Goal: Information Seeking & Learning: Learn about a topic

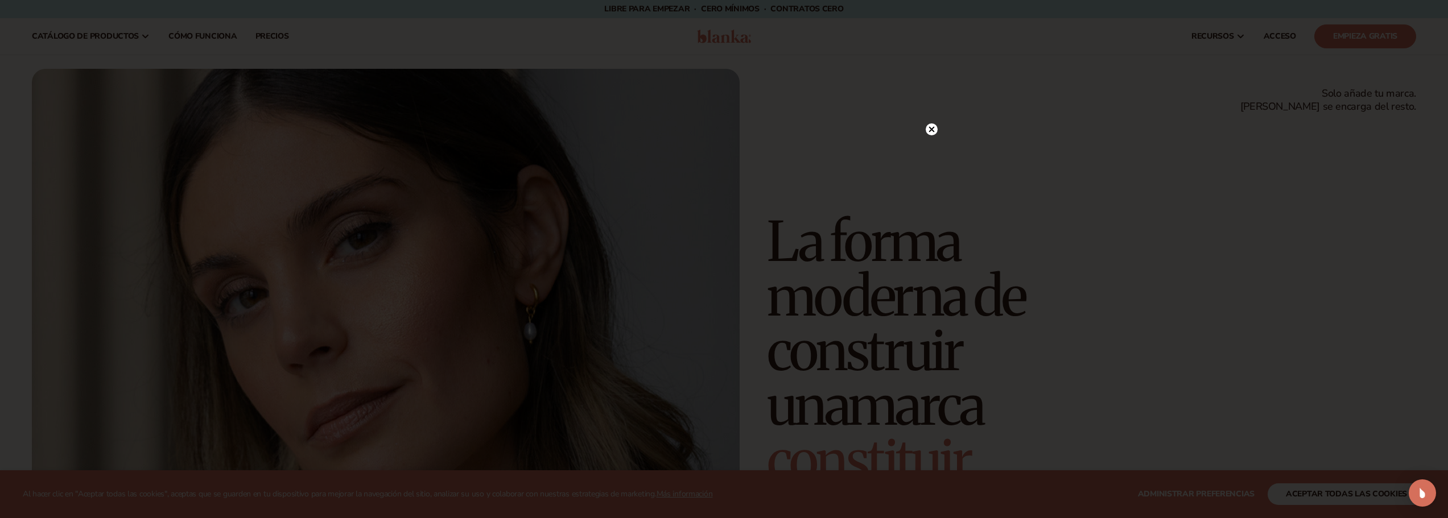
click at [931, 126] on circle at bounding box center [932, 129] width 12 height 12
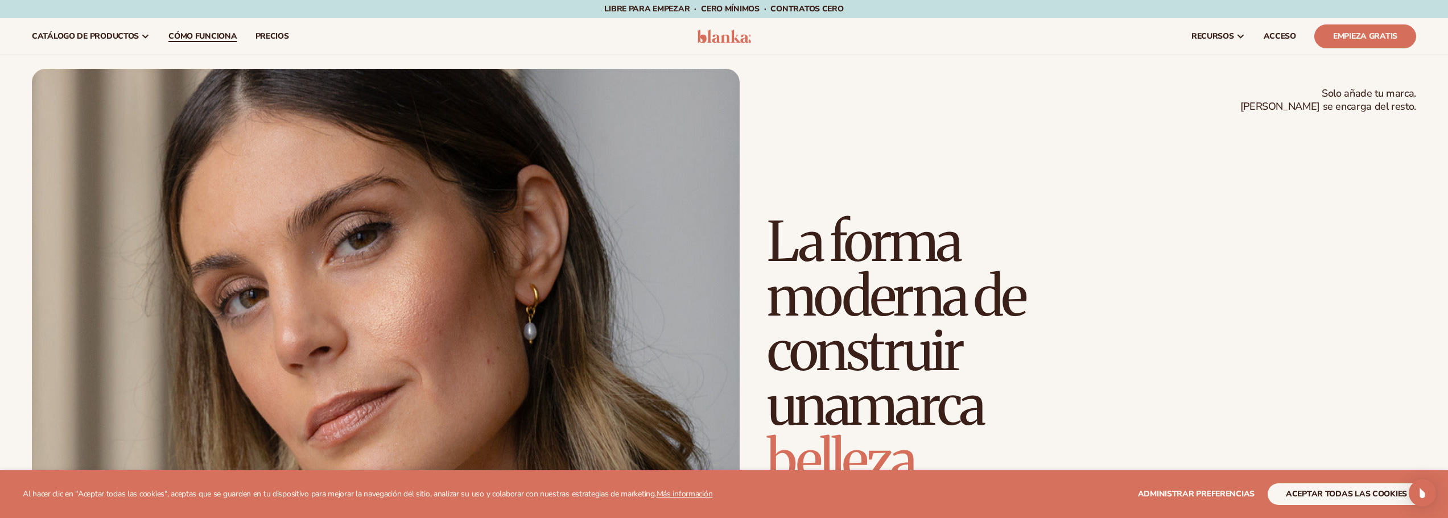
click at [171, 34] on font "Cómo funciona" at bounding box center [202, 36] width 68 height 11
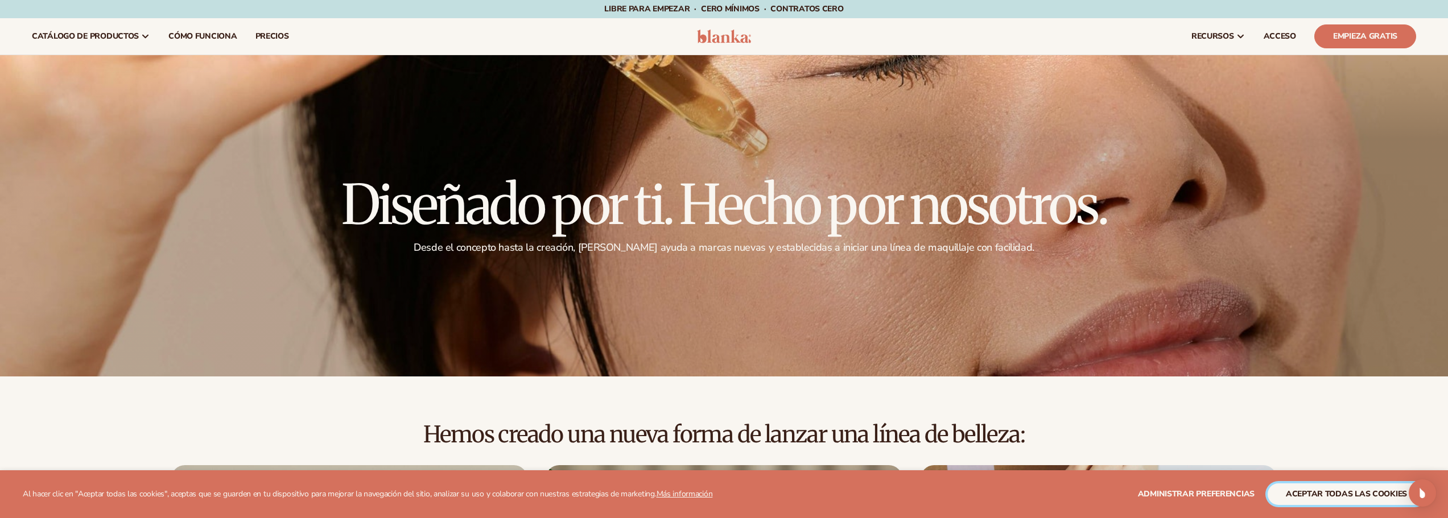
click at [1381, 494] on font "aceptar todas las cookies" at bounding box center [1346, 494] width 121 height 11
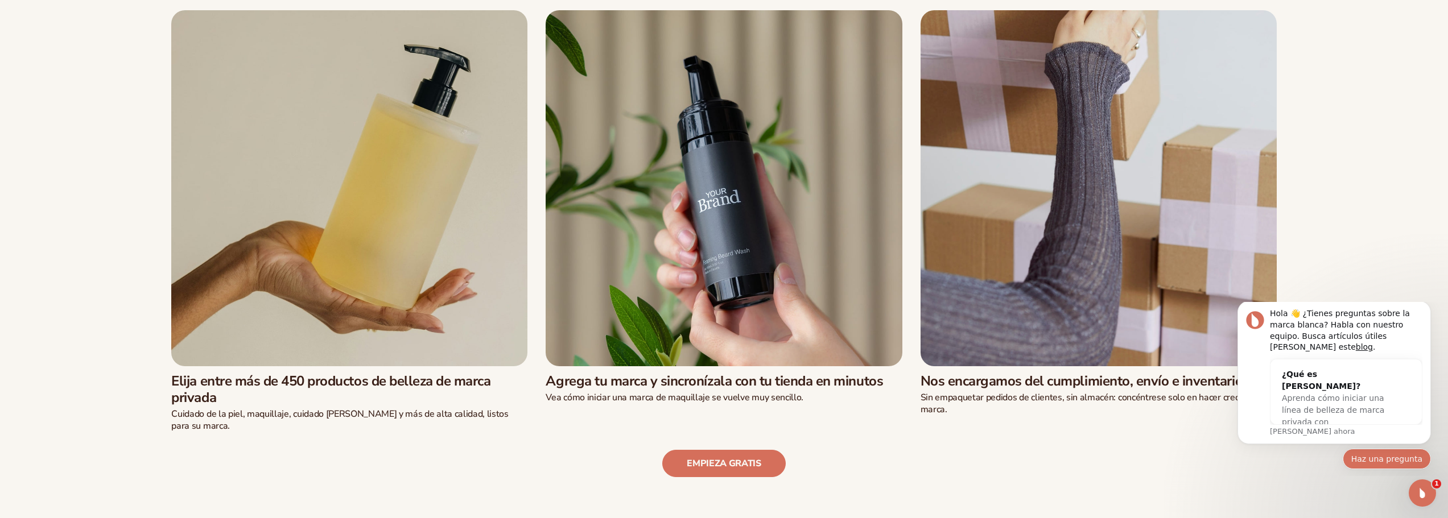
click at [1375, 455] on font "Haz una pregunta" at bounding box center [1386, 459] width 71 height 9
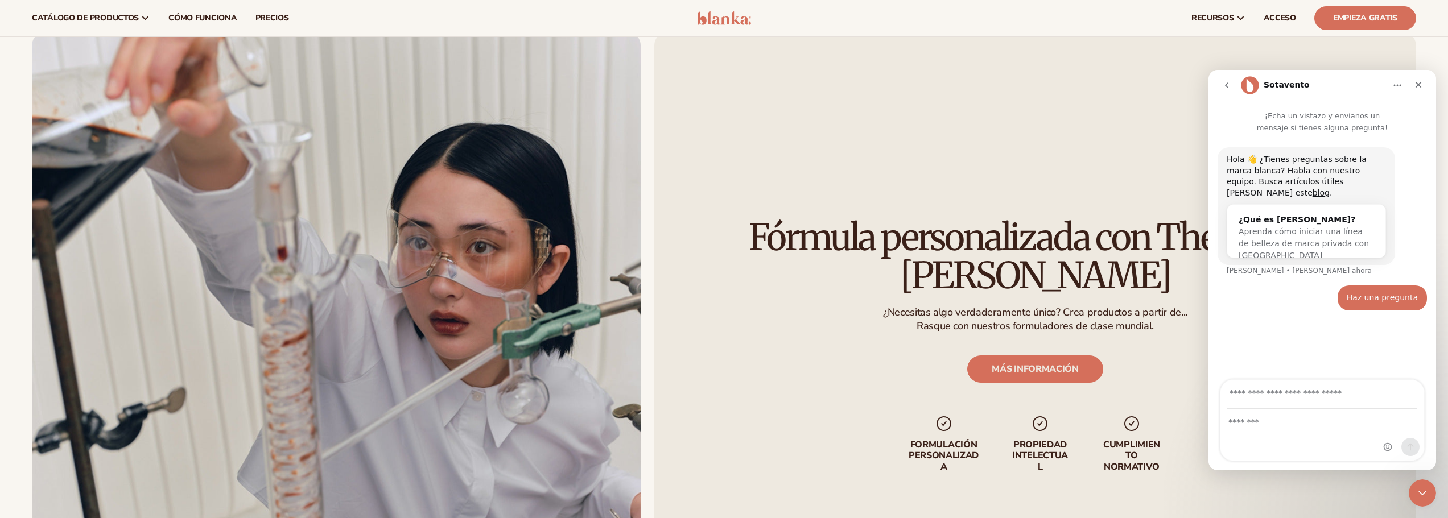
scroll to position [2708, 0]
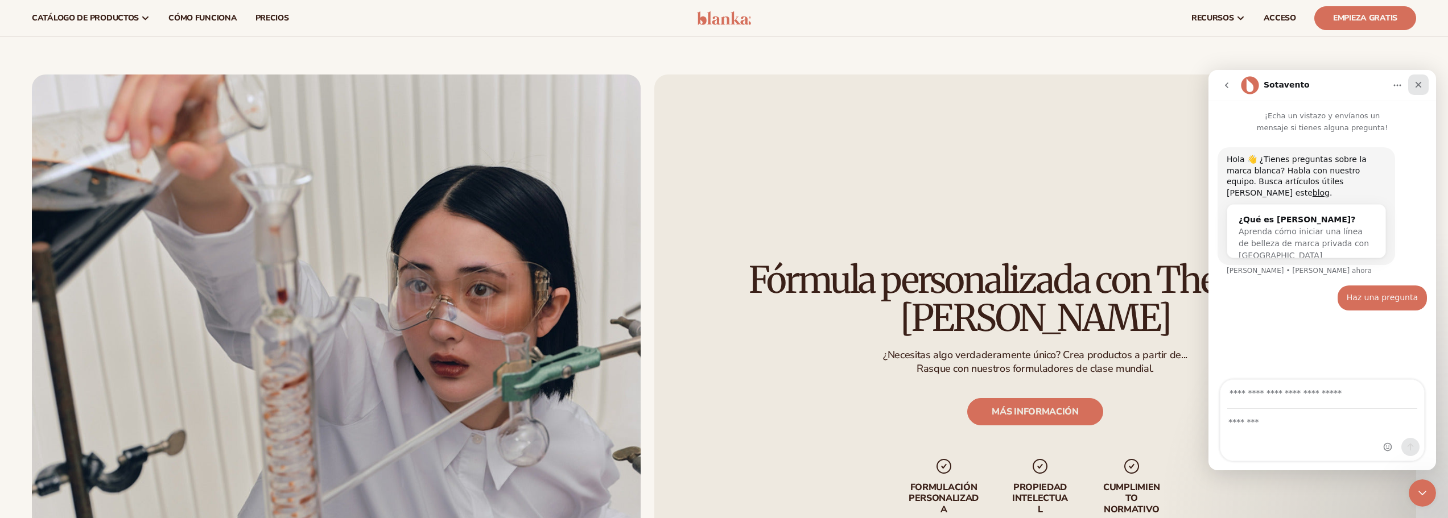
click at [1425, 86] on div "Cerca" at bounding box center [1418, 85] width 20 height 20
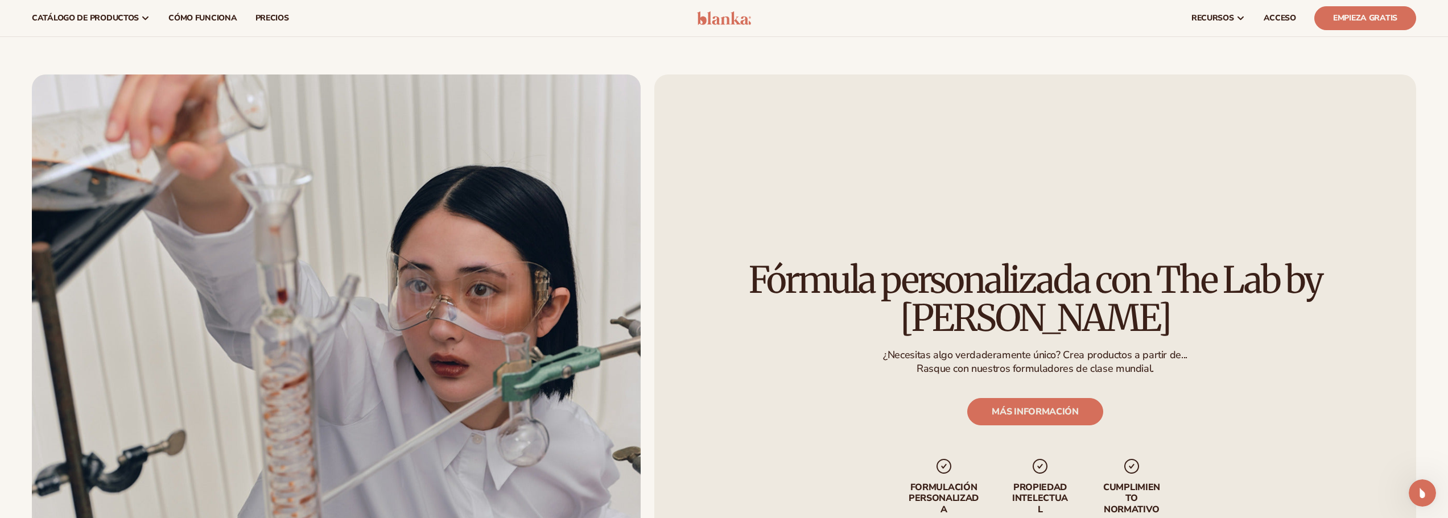
scroll to position [0, 0]
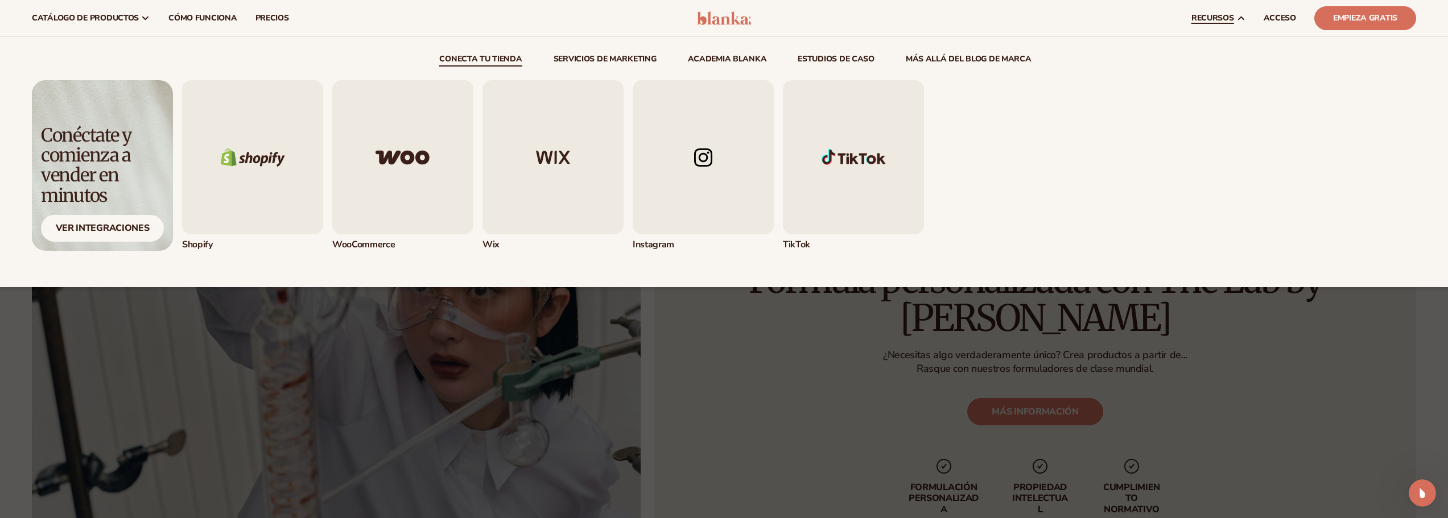
click at [1246, 19] on link "recursos" at bounding box center [1218, 18] width 72 height 36
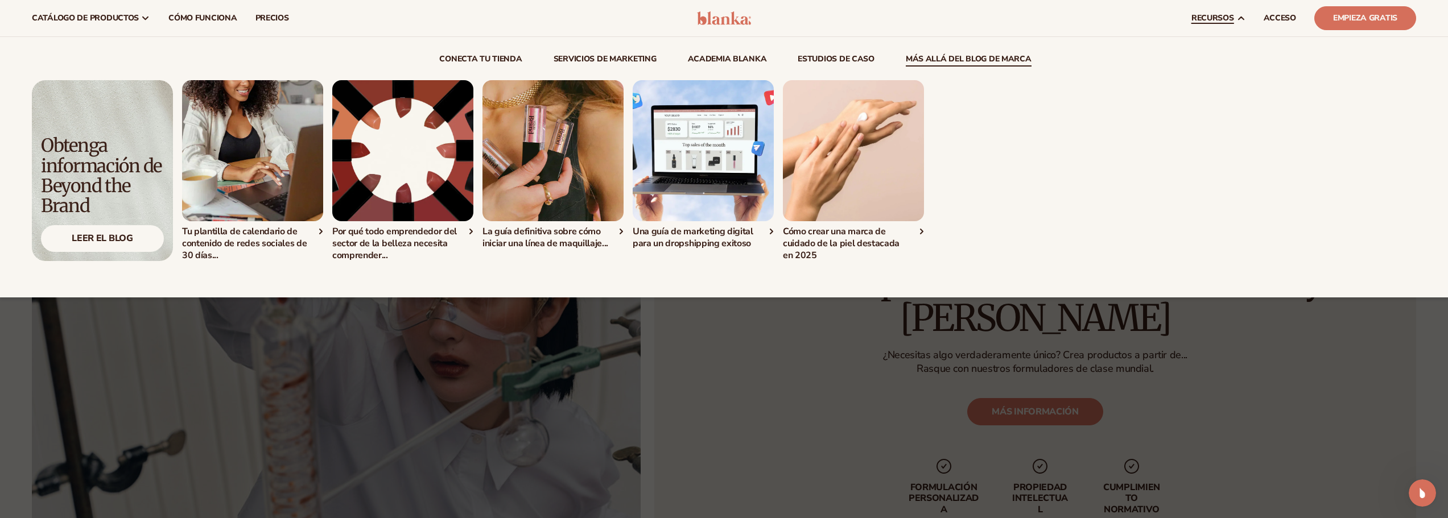
click at [728, 175] on img "4 / 5" at bounding box center [703, 150] width 141 height 141
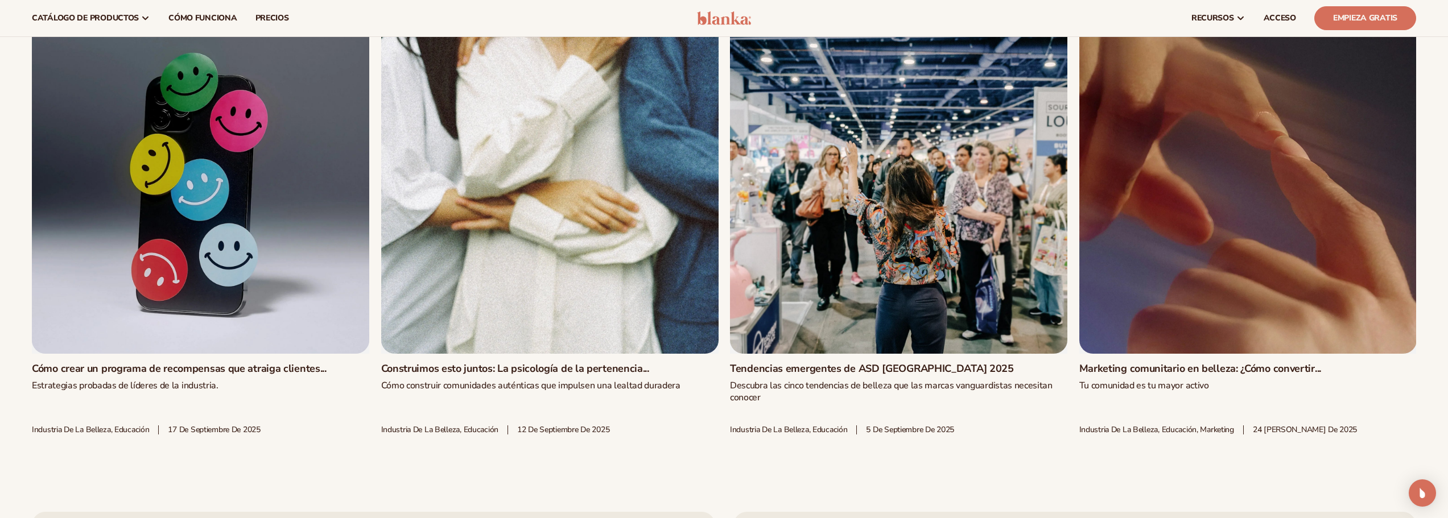
scroll to position [3072, 0]
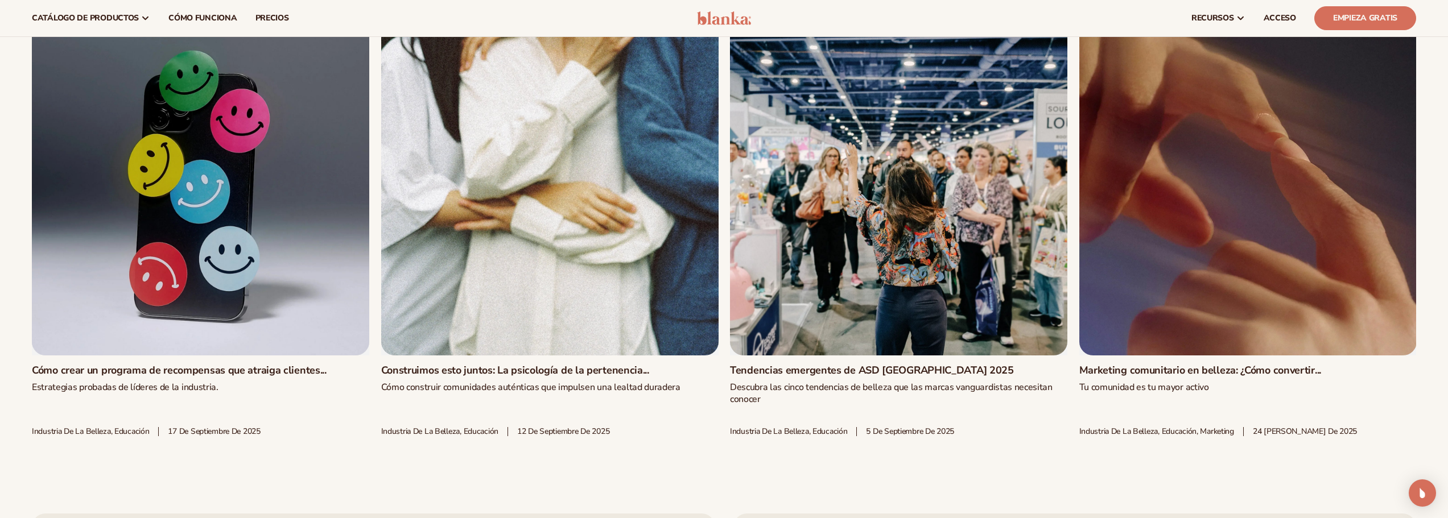
click at [253, 365] on link "Cómo crear un programa de recompensas que atraiga clientes..." at bounding box center [200, 371] width 337 height 13
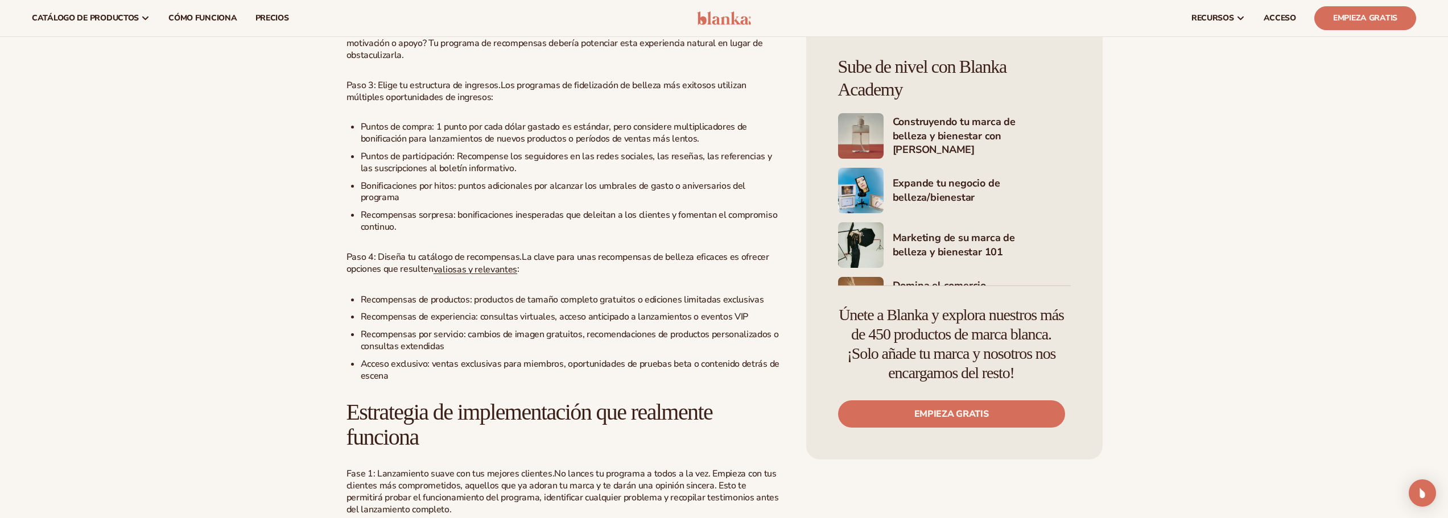
scroll to position [1536, 0]
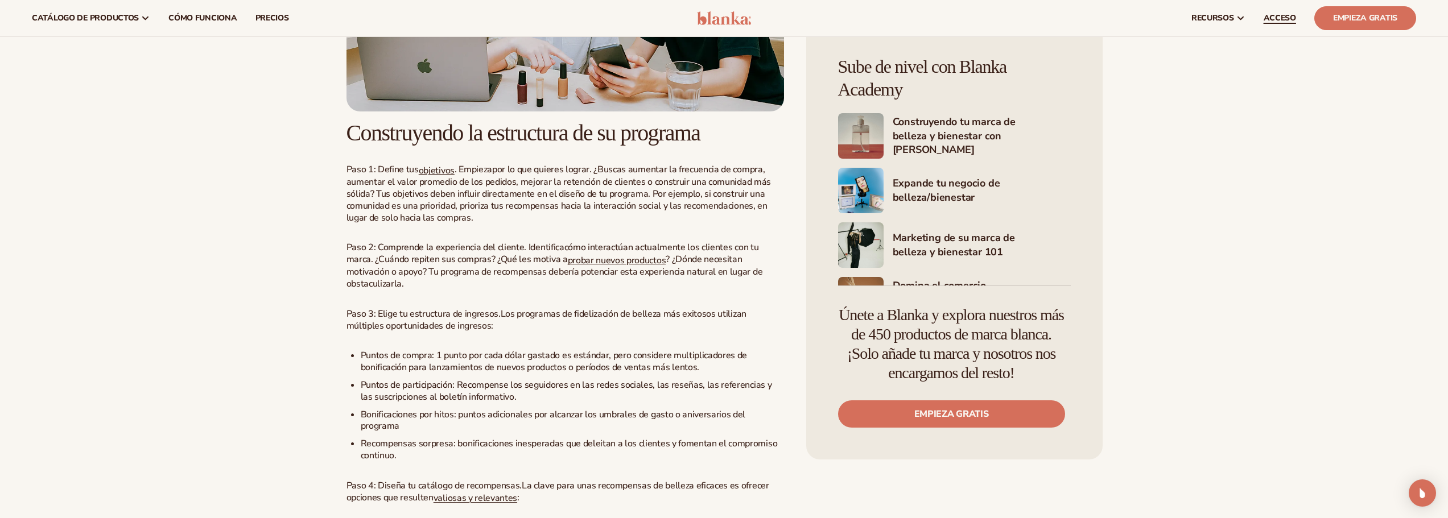
click at [1263, 22] on link "ACCESO" at bounding box center [1280, 18] width 51 height 36
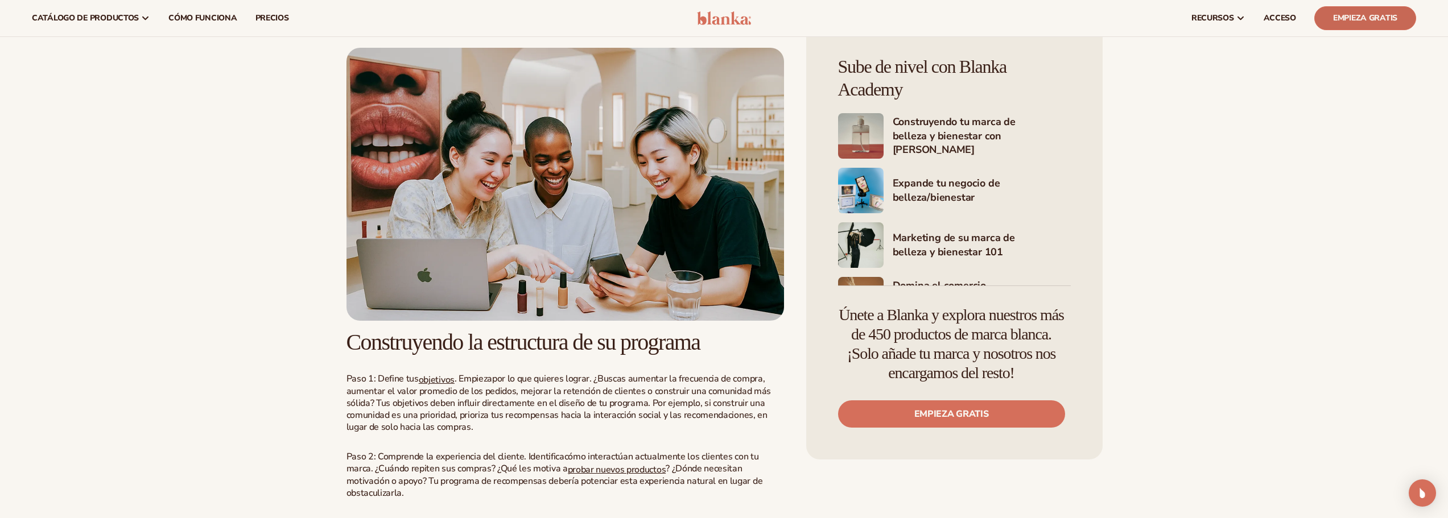
scroll to position [1252, 0]
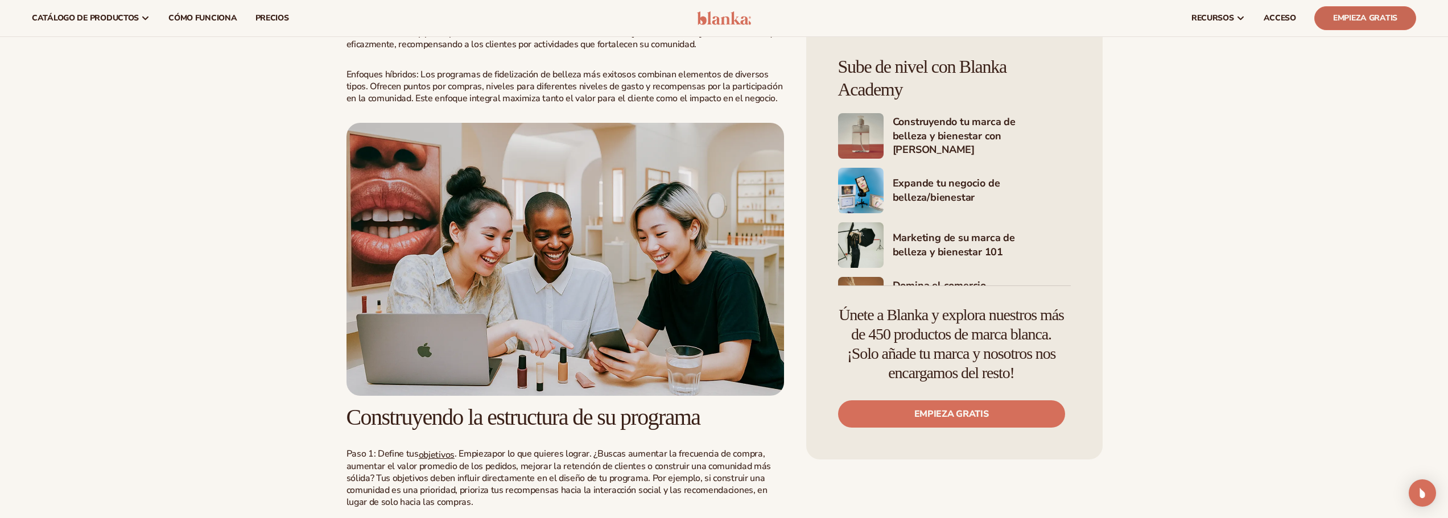
click at [1358, 14] on font "Empieza gratis" at bounding box center [1365, 18] width 64 height 11
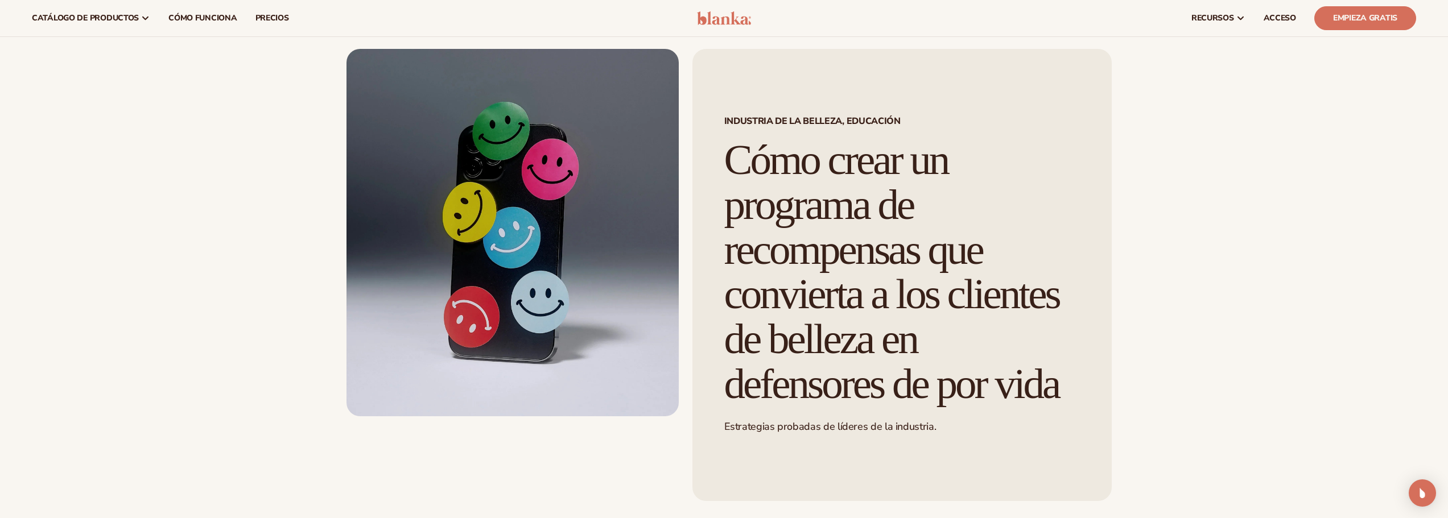
scroll to position [0, 0]
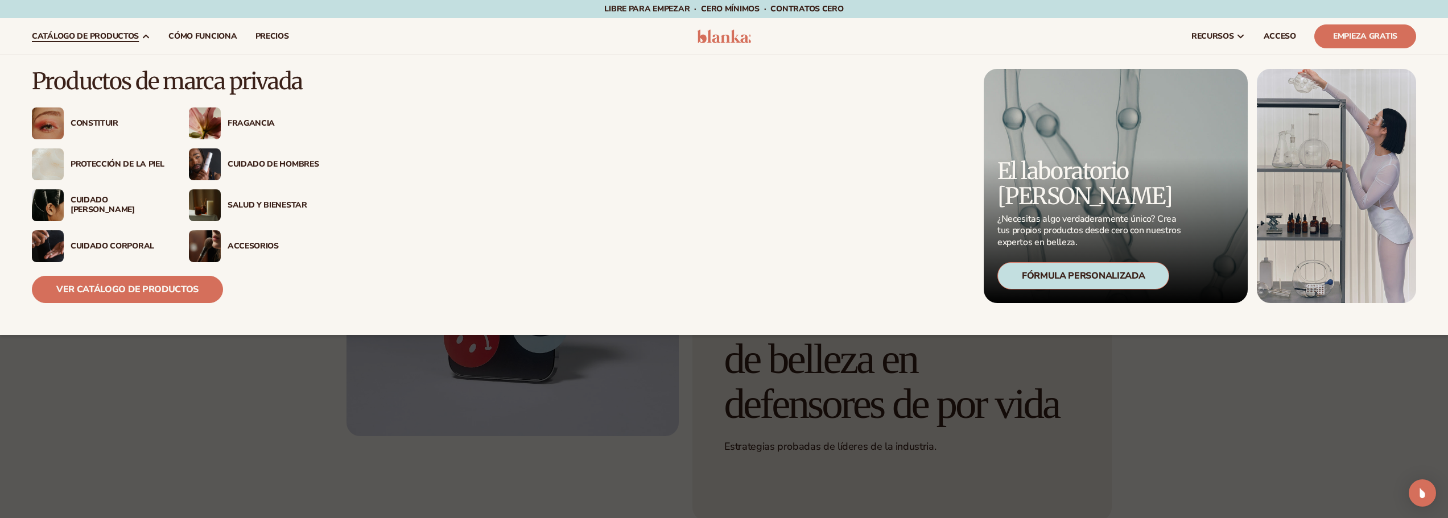
click at [102, 120] on font "Constituir" at bounding box center [95, 123] width 48 height 11
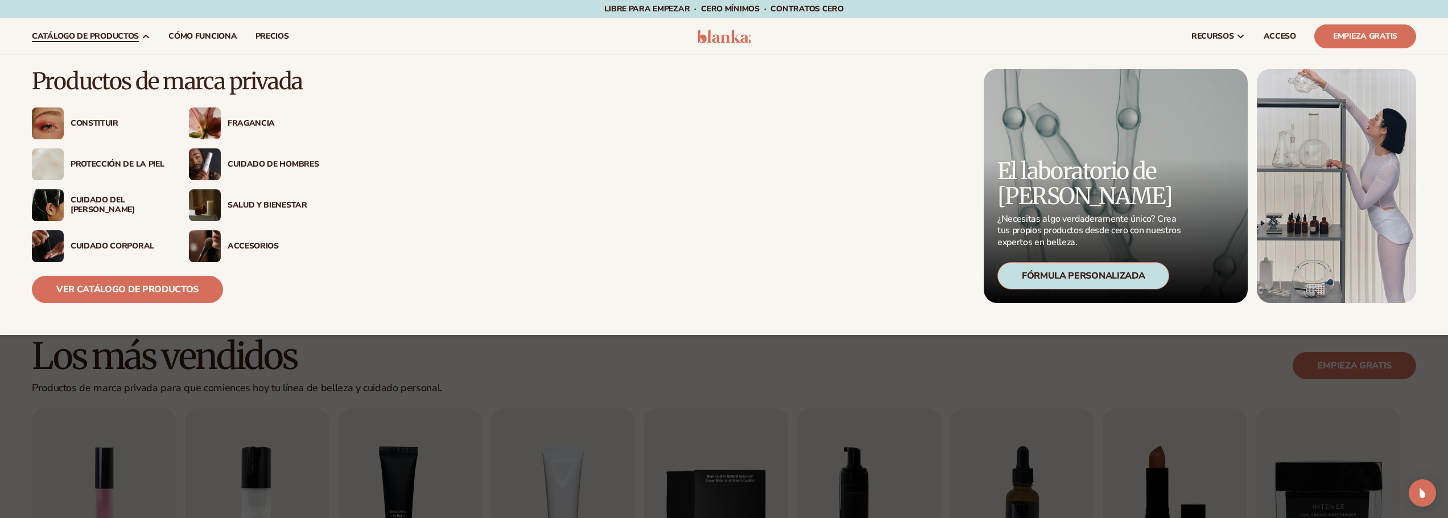
click at [113, 157] on div "Protección de la piel" at bounding box center [99, 164] width 134 height 32
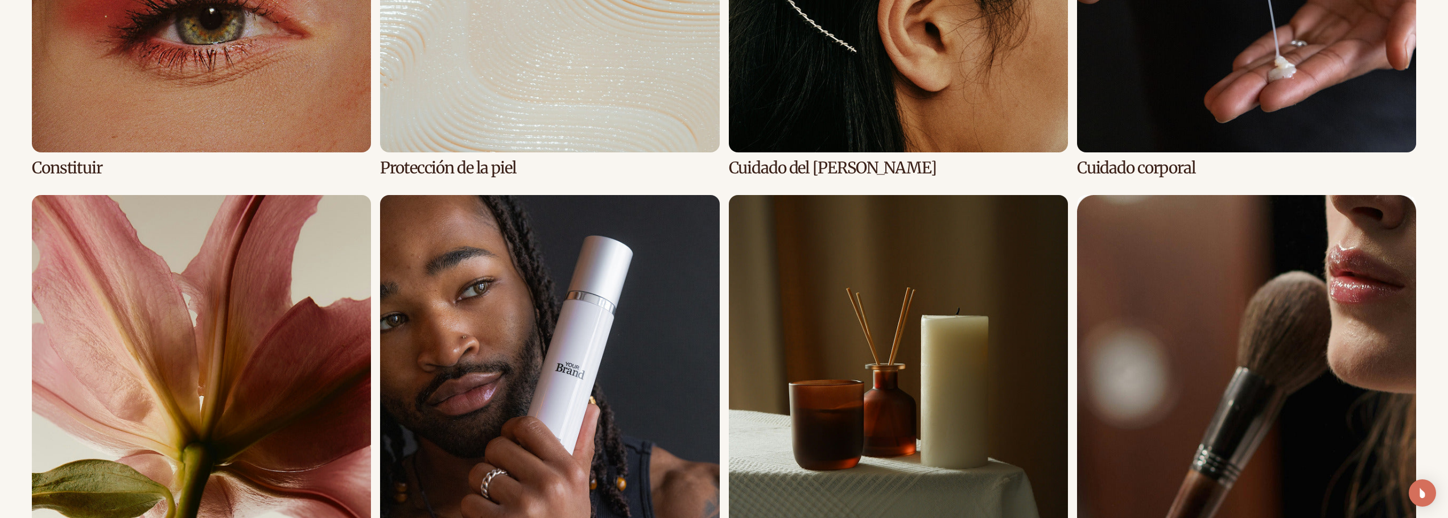
scroll to position [1024, 0]
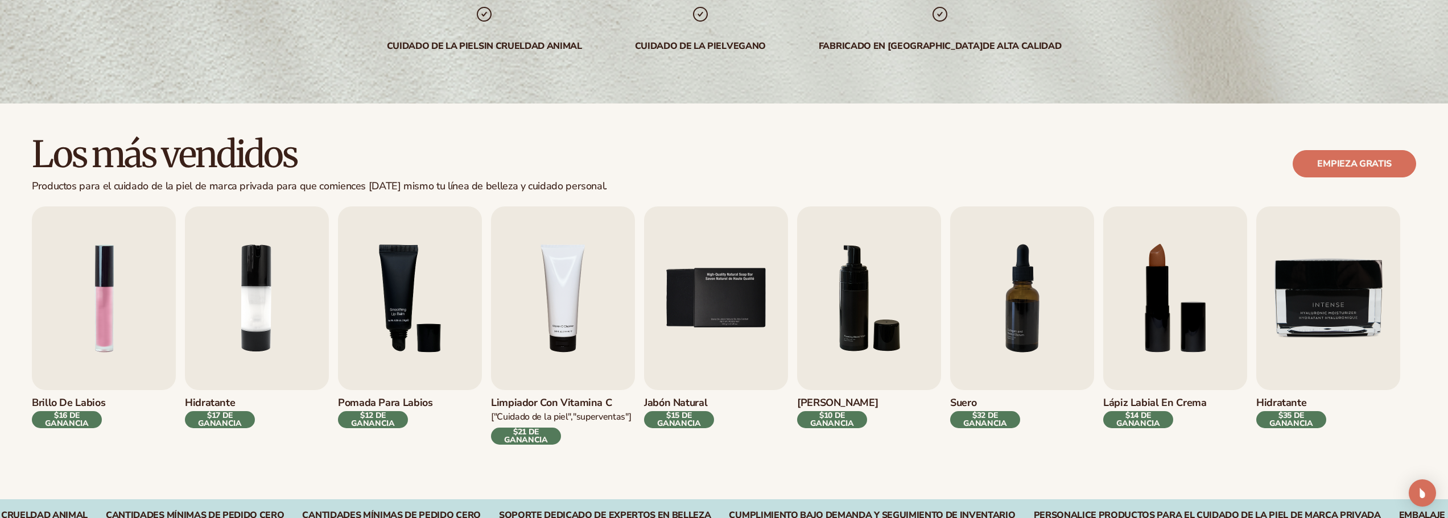
scroll to position [228, 0]
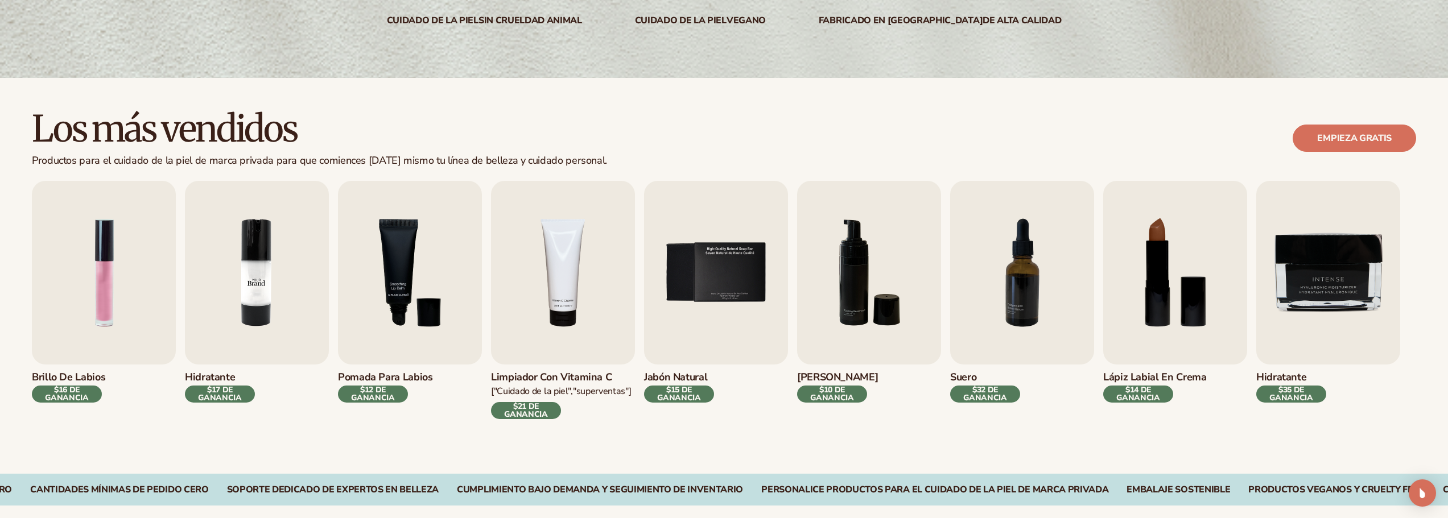
click at [269, 312] on img "2 / 9" at bounding box center [257, 273] width 144 height 184
click at [222, 393] on font "$17 DE GANANCIA" at bounding box center [220, 394] width 44 height 19
click at [247, 332] on img "2 / 9" at bounding box center [257, 273] width 144 height 184
click at [265, 269] on img "2 / 9" at bounding box center [257, 273] width 144 height 184
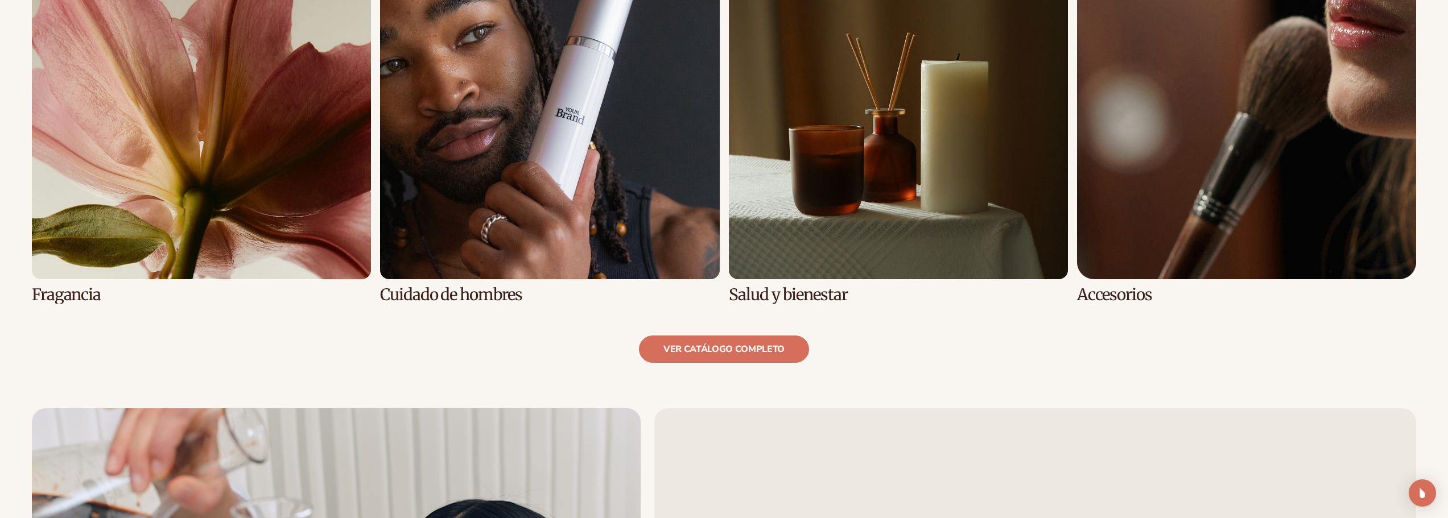
scroll to position [1309, 0]
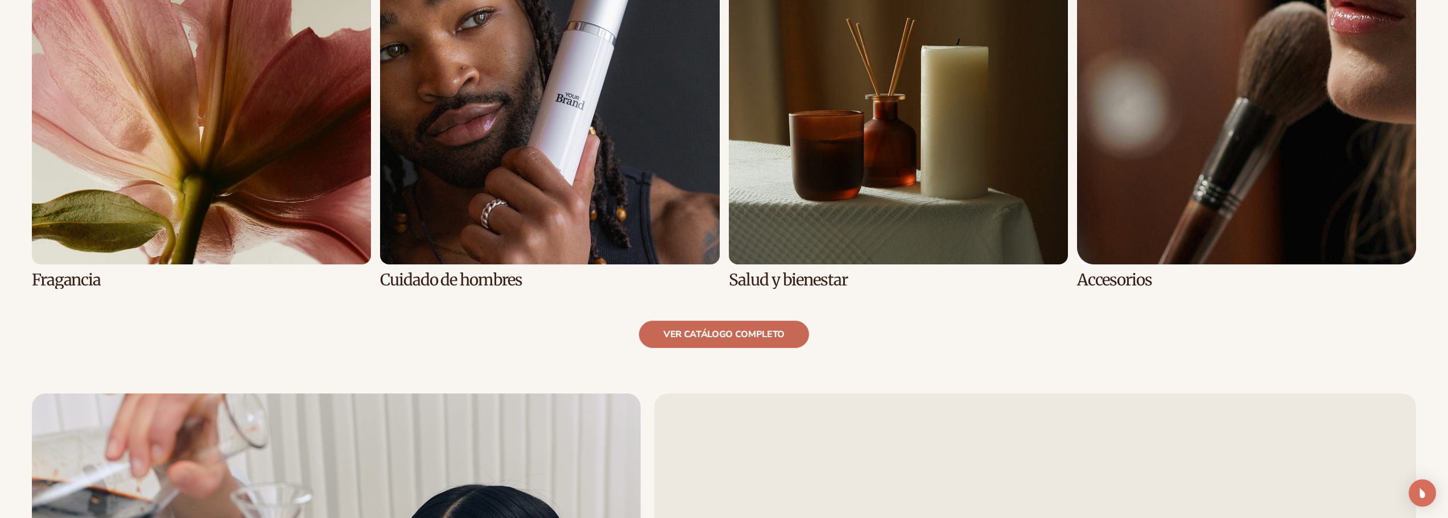
click at [748, 340] on font "ver catálogo completo" at bounding box center [723, 334] width 121 height 13
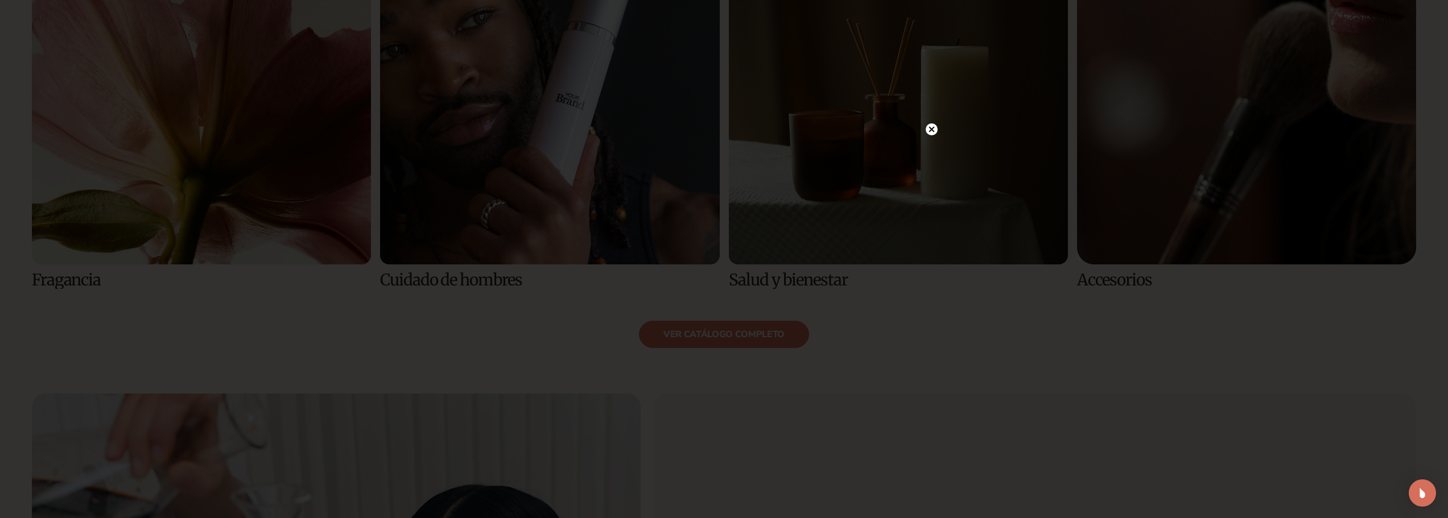
click at [931, 128] on circle at bounding box center [932, 129] width 12 height 12
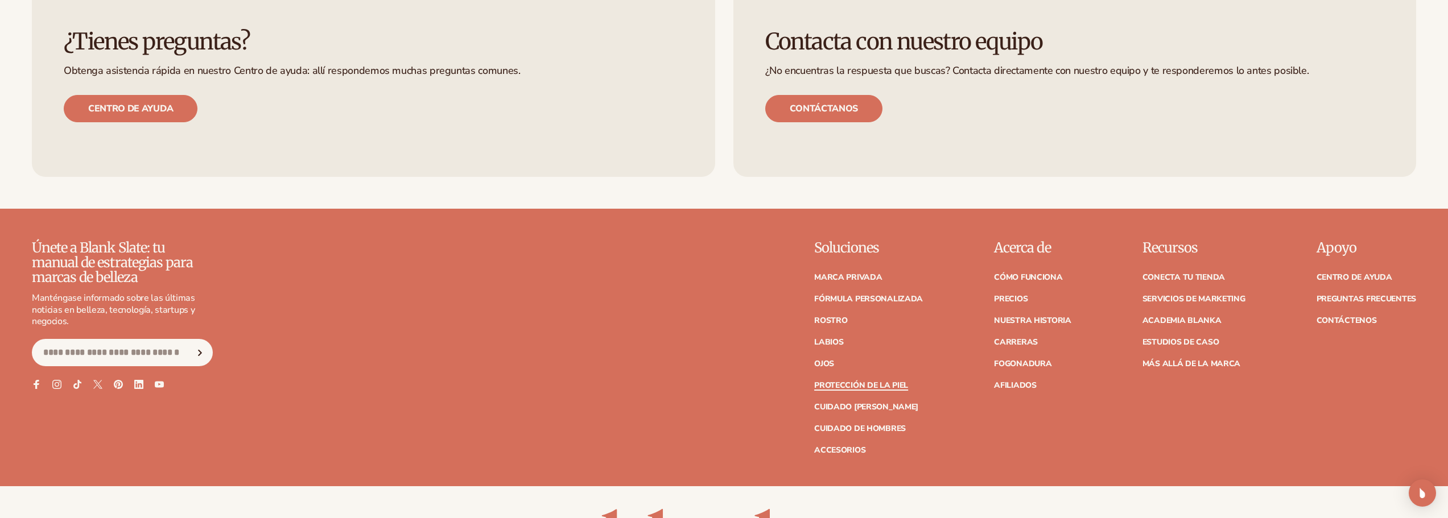
scroll to position [2674, 0]
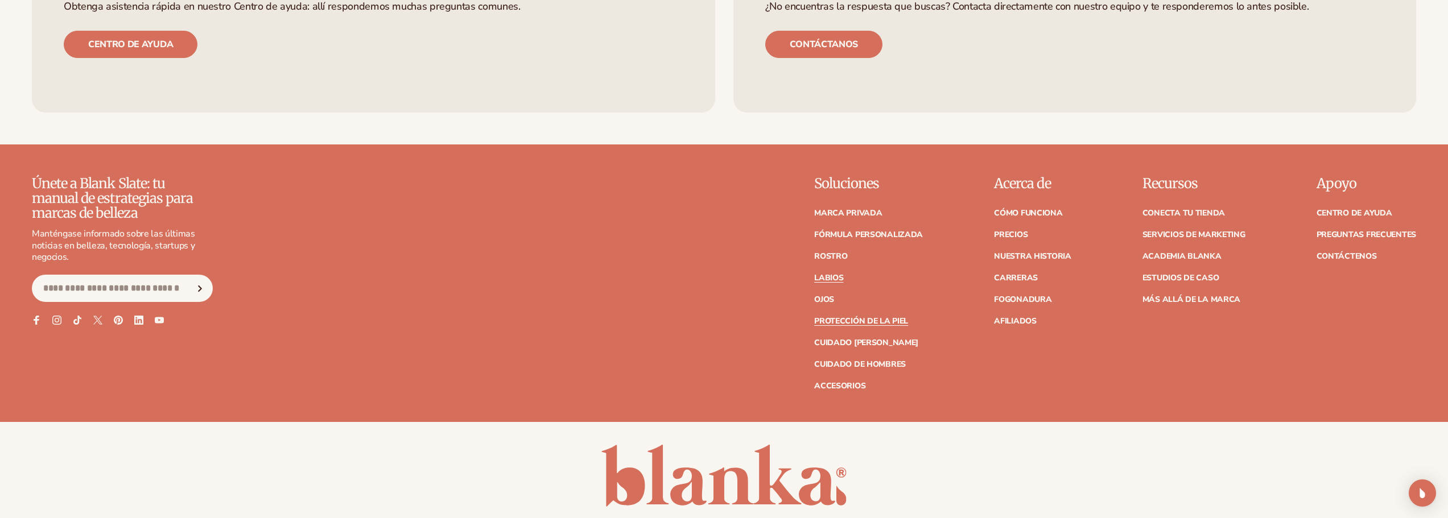
click at [836, 279] on font "Labios" at bounding box center [828, 278] width 29 height 11
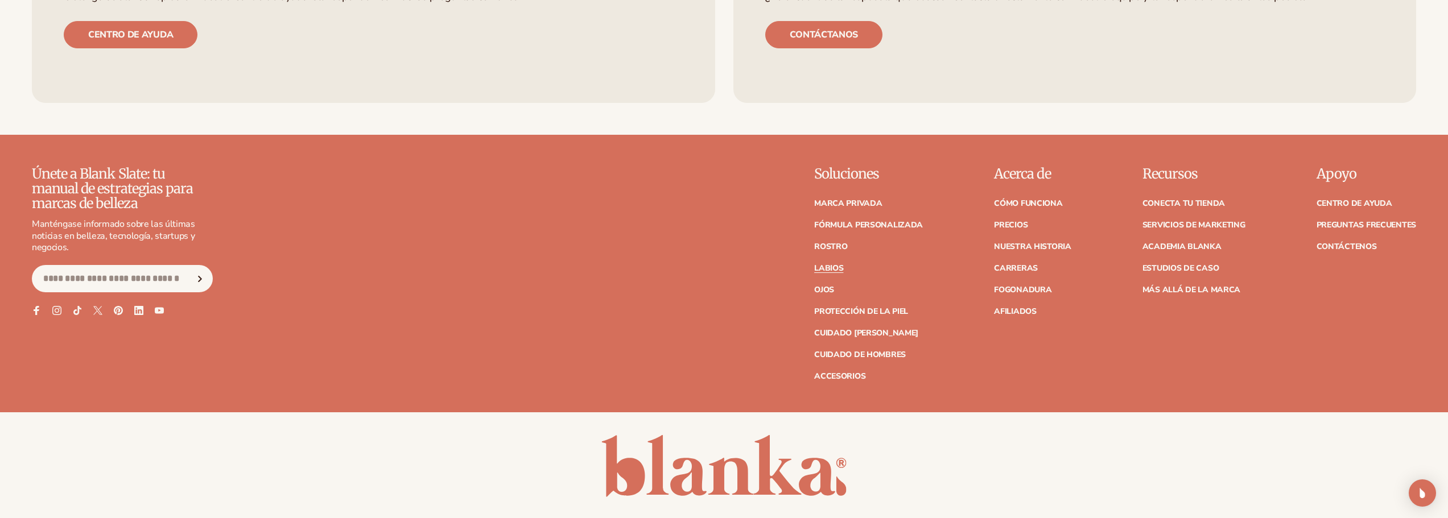
scroll to position [2731, 0]
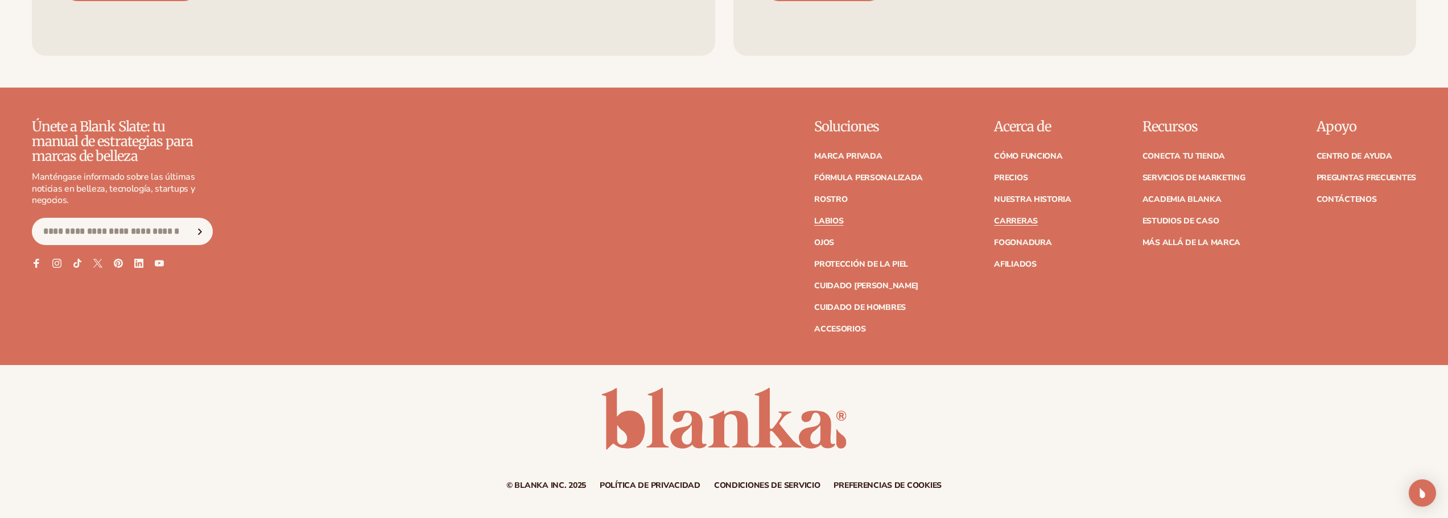
click at [1023, 218] on font "Carreras" at bounding box center [1016, 221] width 44 height 11
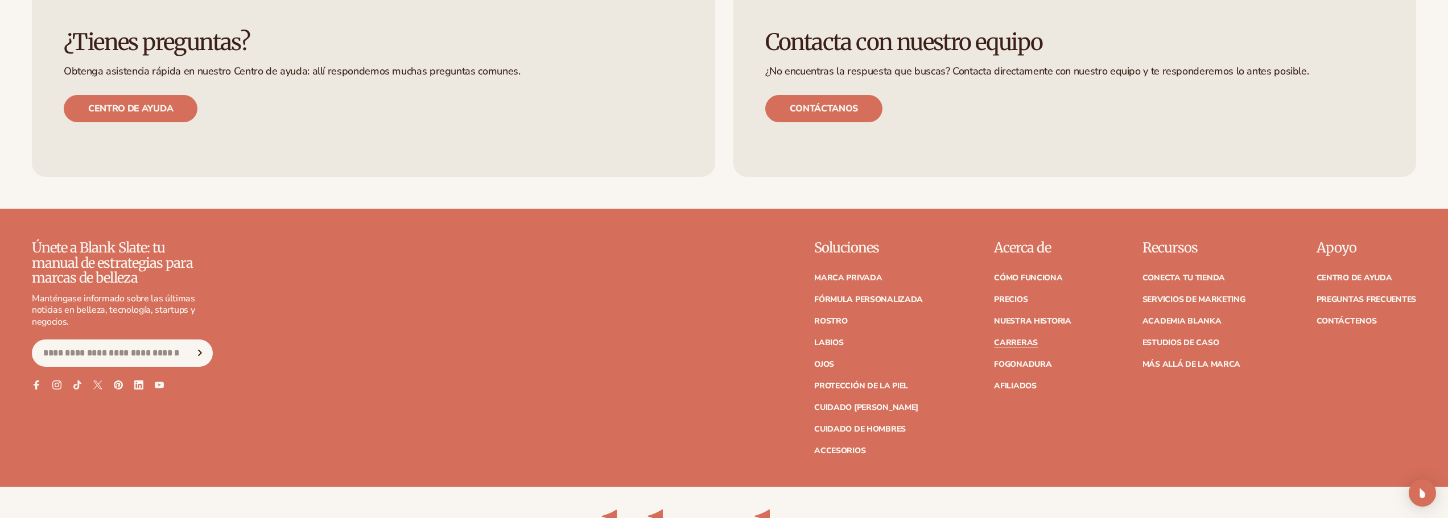
scroll to position [910, 0]
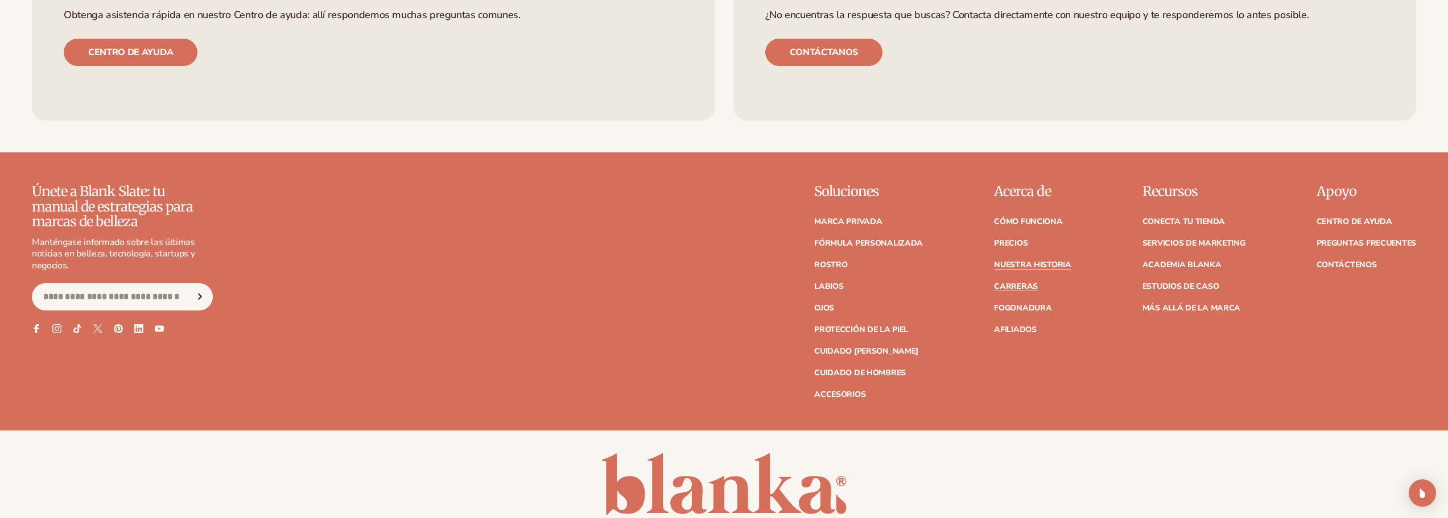
click at [1024, 259] on font "Nuestra historia" at bounding box center [1032, 264] width 77 height 11
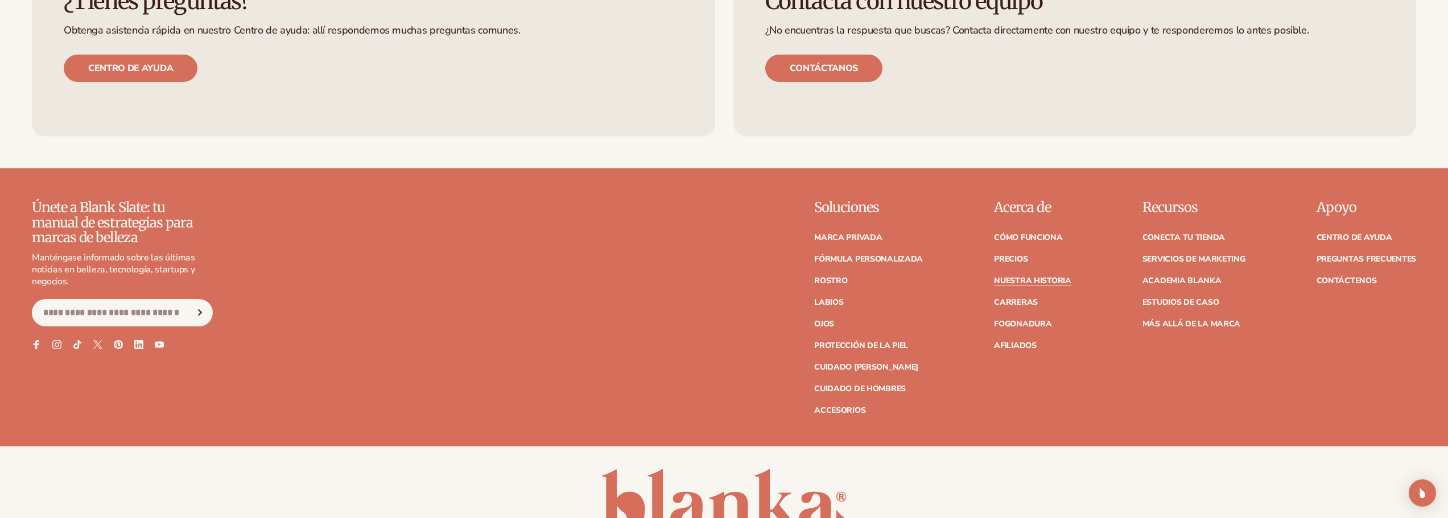
scroll to position [4381, 0]
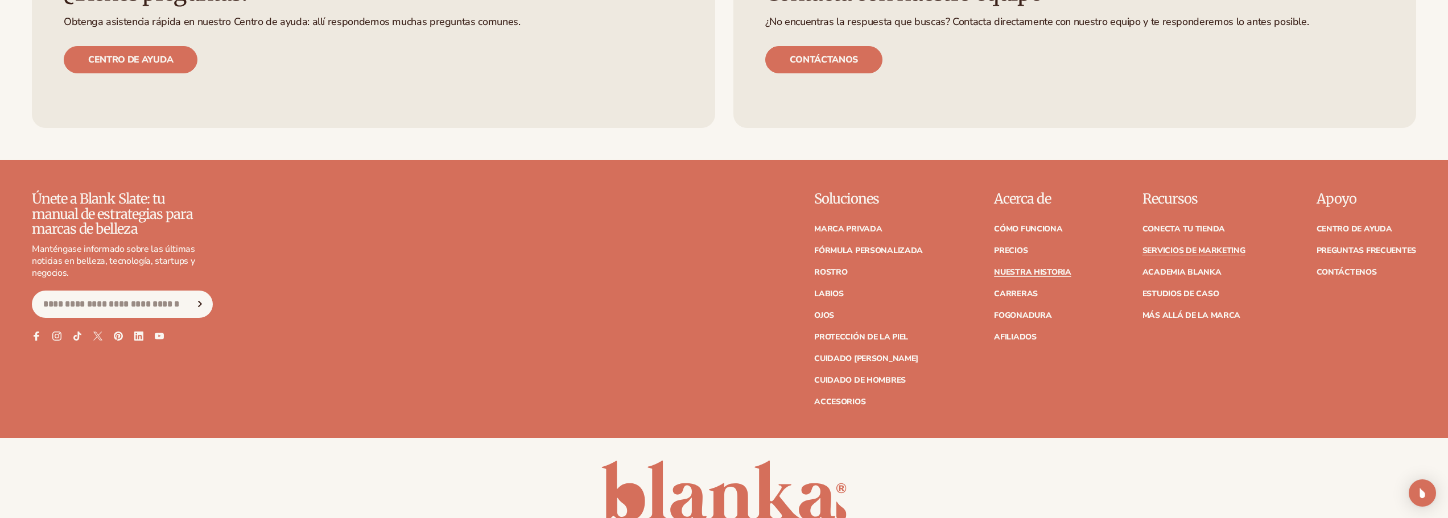
click at [1177, 245] on font "Servicios de marketing" at bounding box center [1193, 250] width 103 height 11
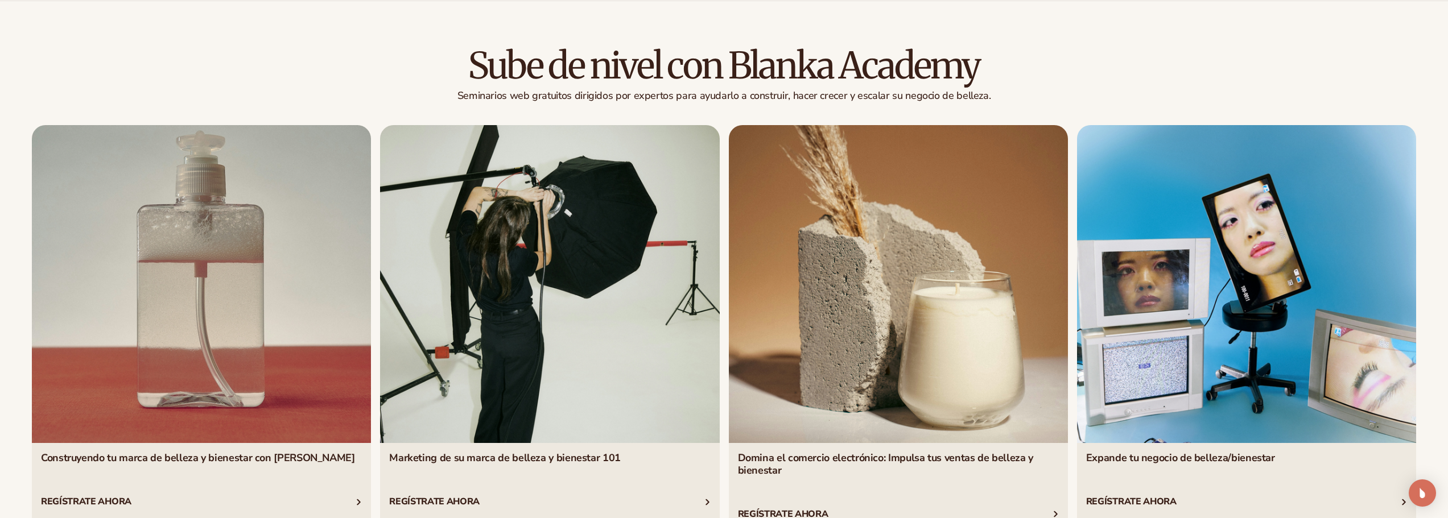
scroll to position [2788, 0]
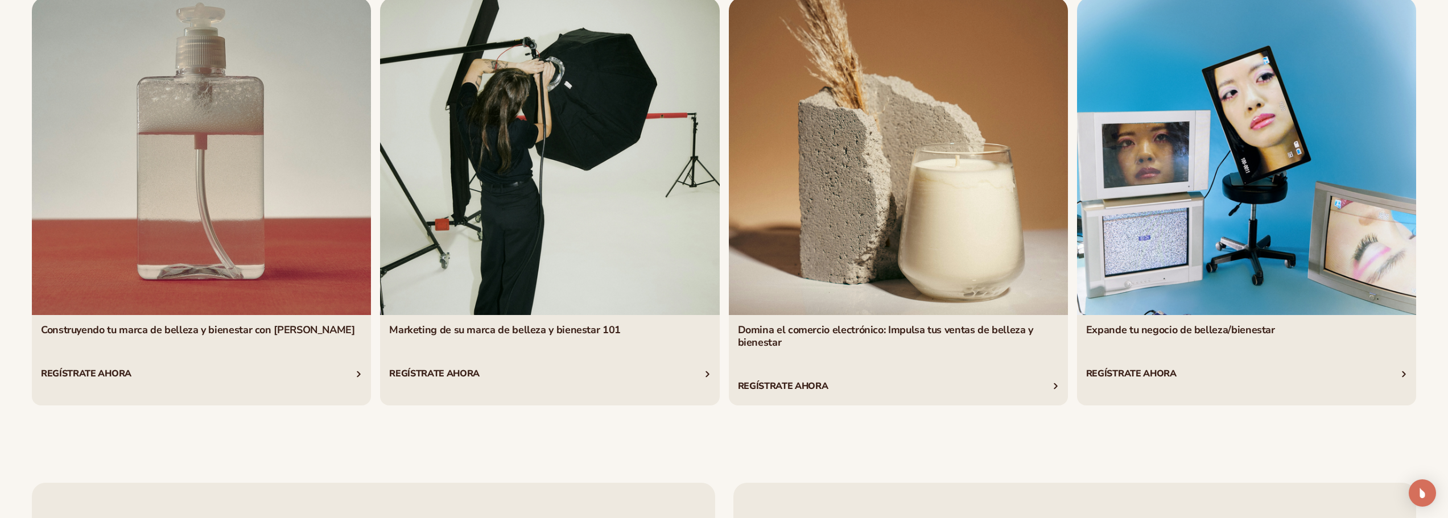
click at [571, 203] on link "2 / 4" at bounding box center [549, 201] width 339 height 408
click at [566, 195] on link "2 / 4" at bounding box center [549, 201] width 339 height 408
